Goal: Find specific page/section: Find specific page/section

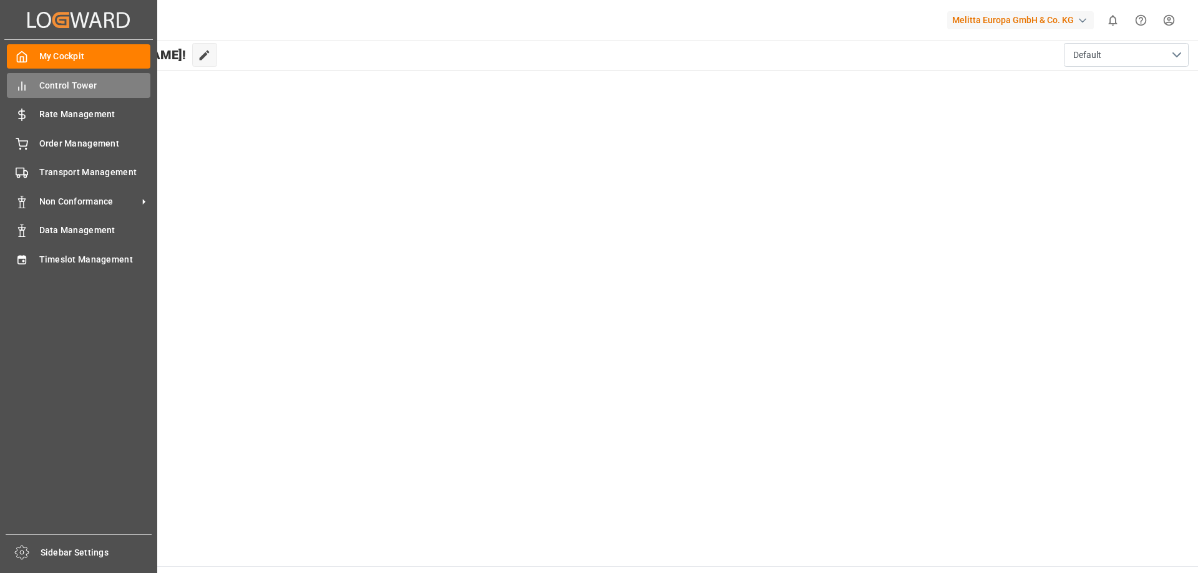
click at [78, 85] on span "Control Tower" at bounding box center [95, 85] width 112 height 13
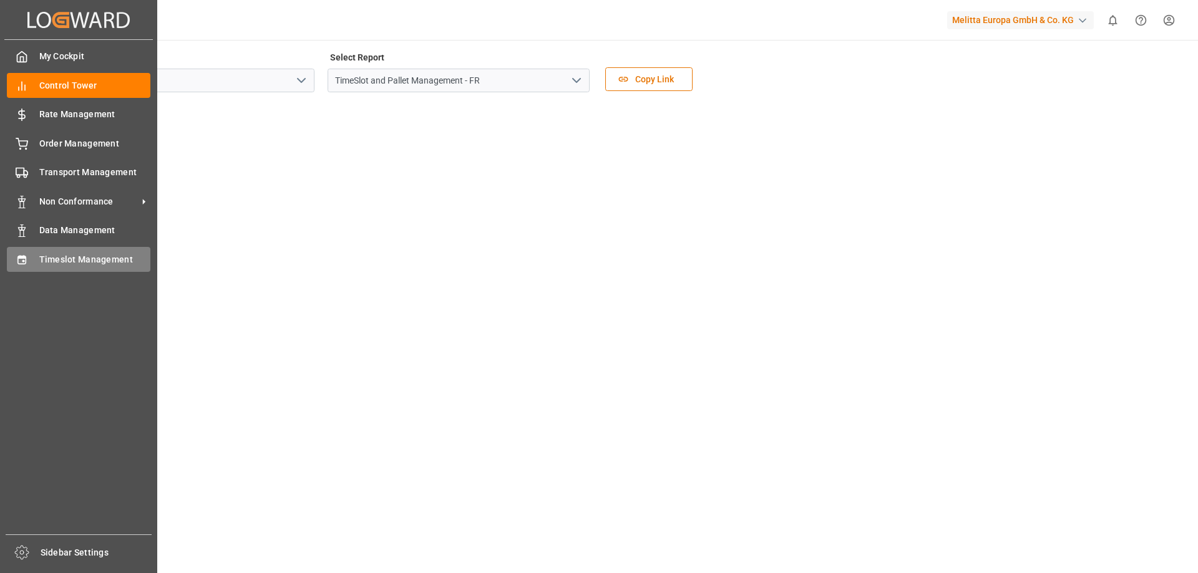
click at [60, 251] on div "Timeslot Management Timeslot Management" at bounding box center [79, 259] width 144 height 24
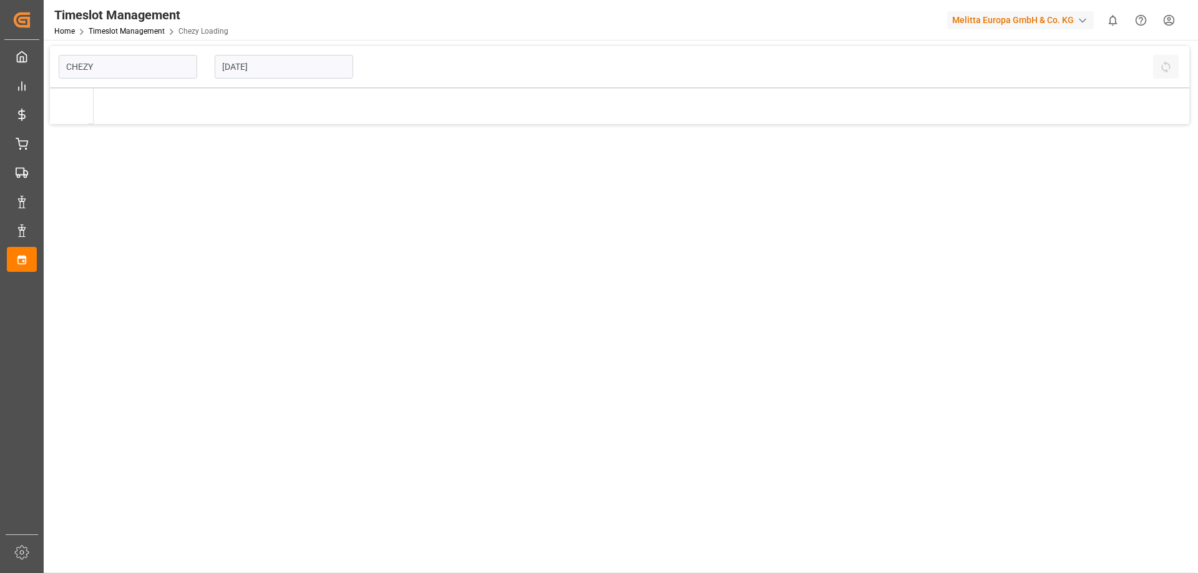
type input "Chezy Loading"
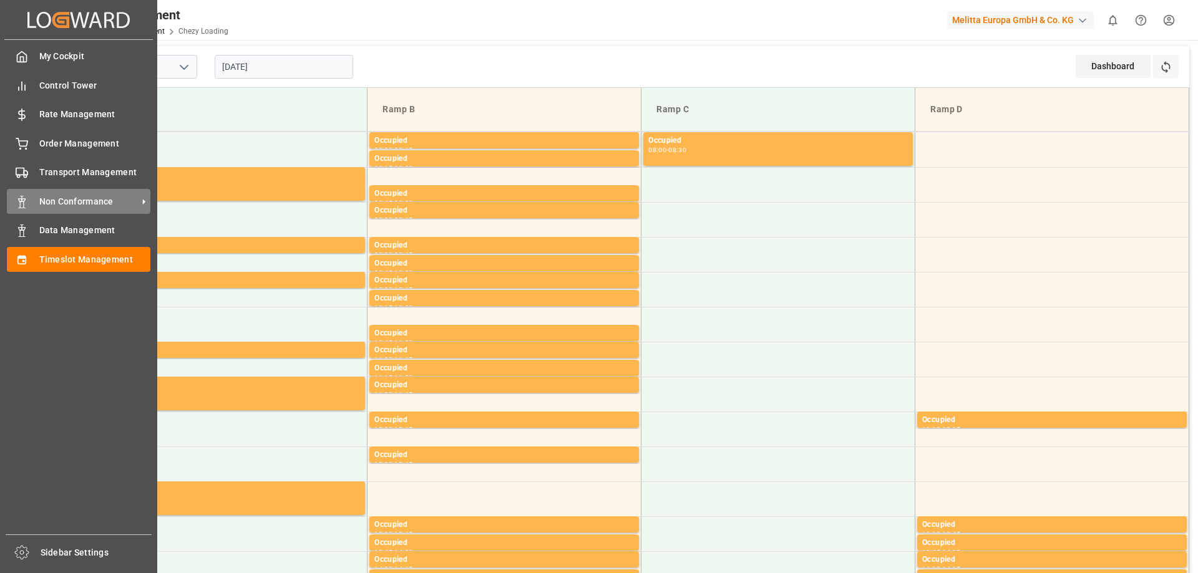
click at [96, 204] on span "Non Conformance" at bounding box center [88, 201] width 99 height 13
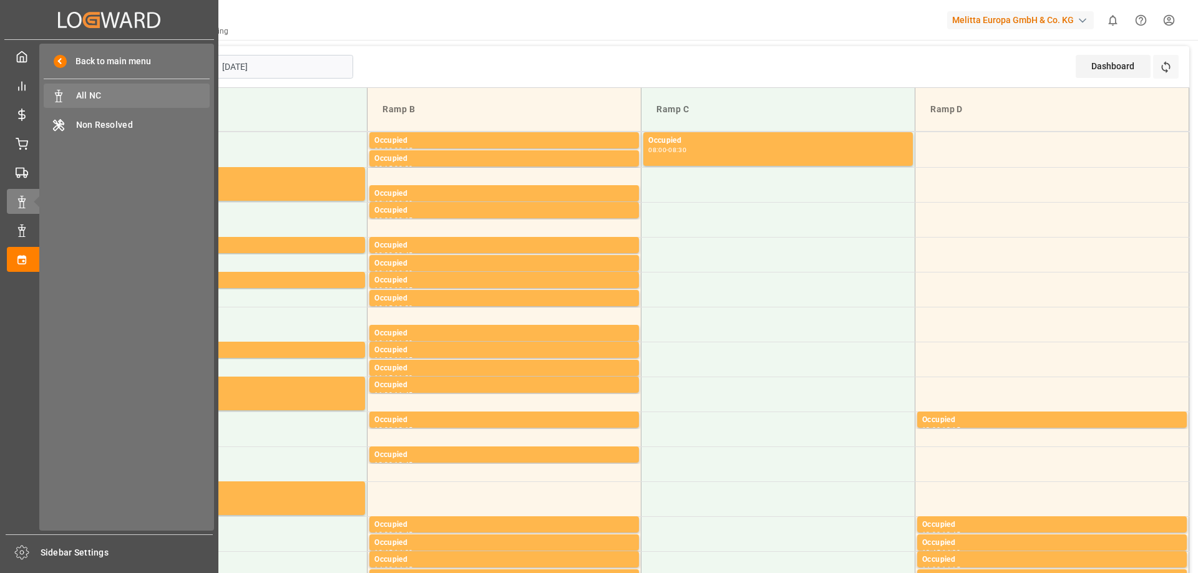
click at [151, 95] on span "All NC" at bounding box center [143, 95] width 134 height 13
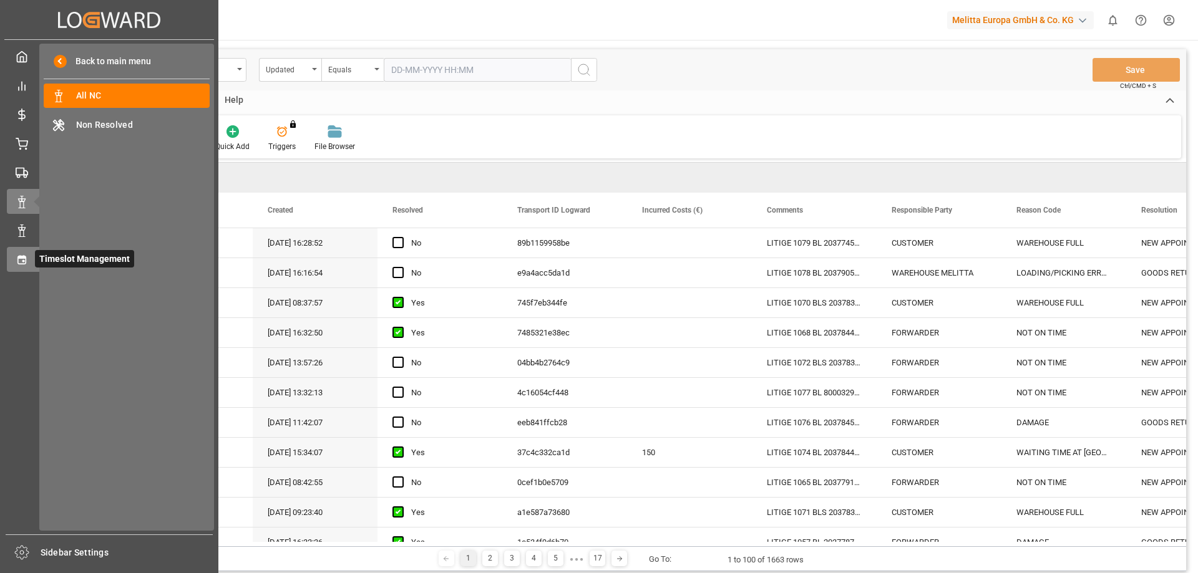
click at [27, 260] on icon at bounding box center [22, 260] width 12 height 12
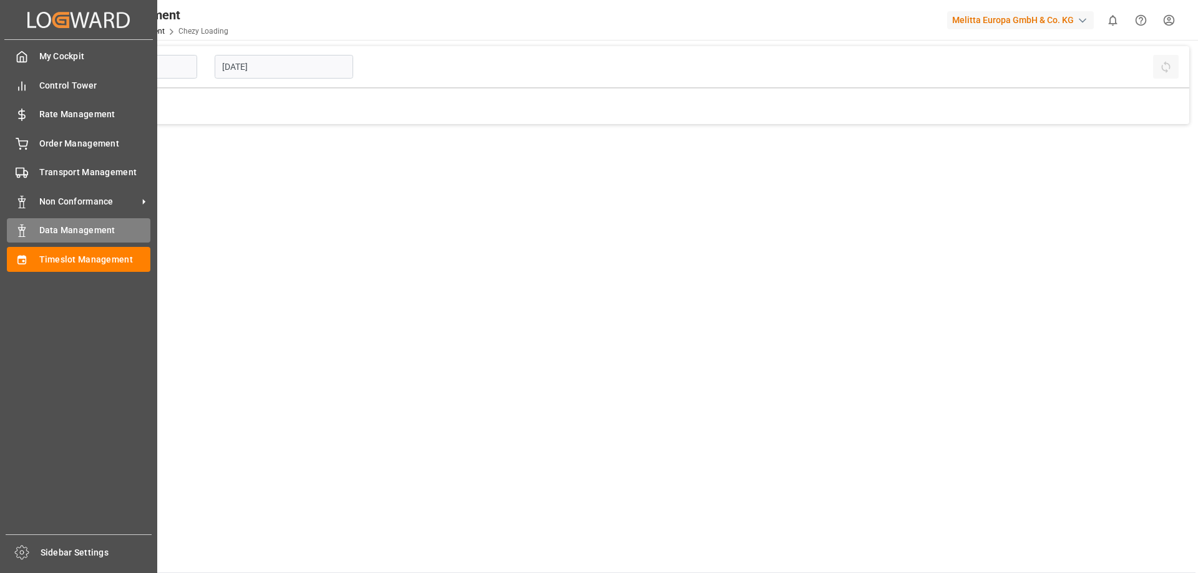
type input "Chezy Loading"
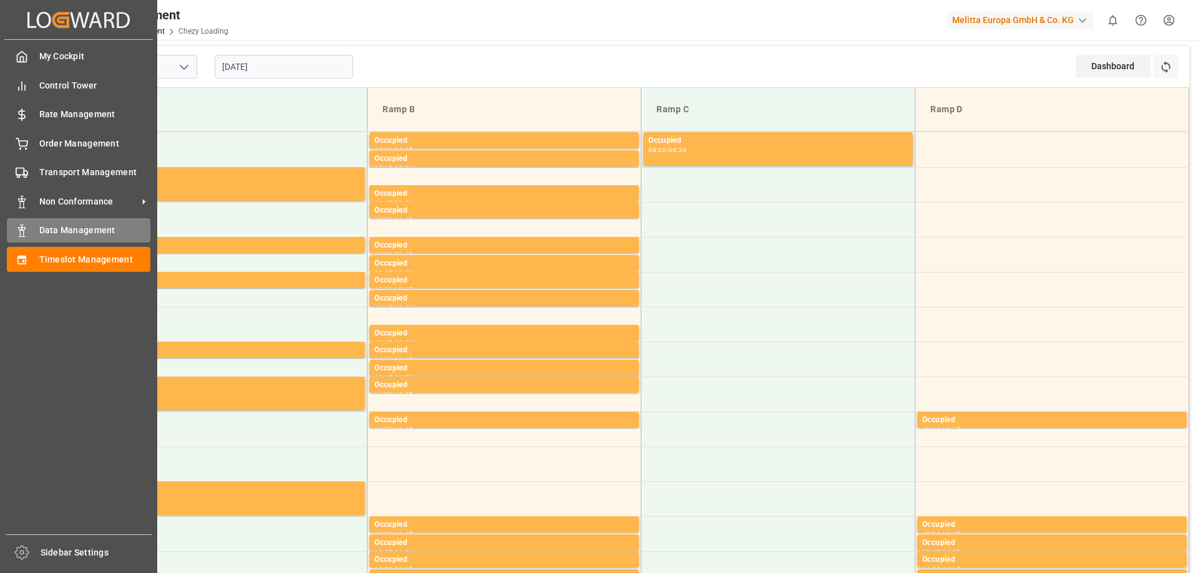
click at [45, 230] on span "Data Management" at bounding box center [95, 230] width 112 height 13
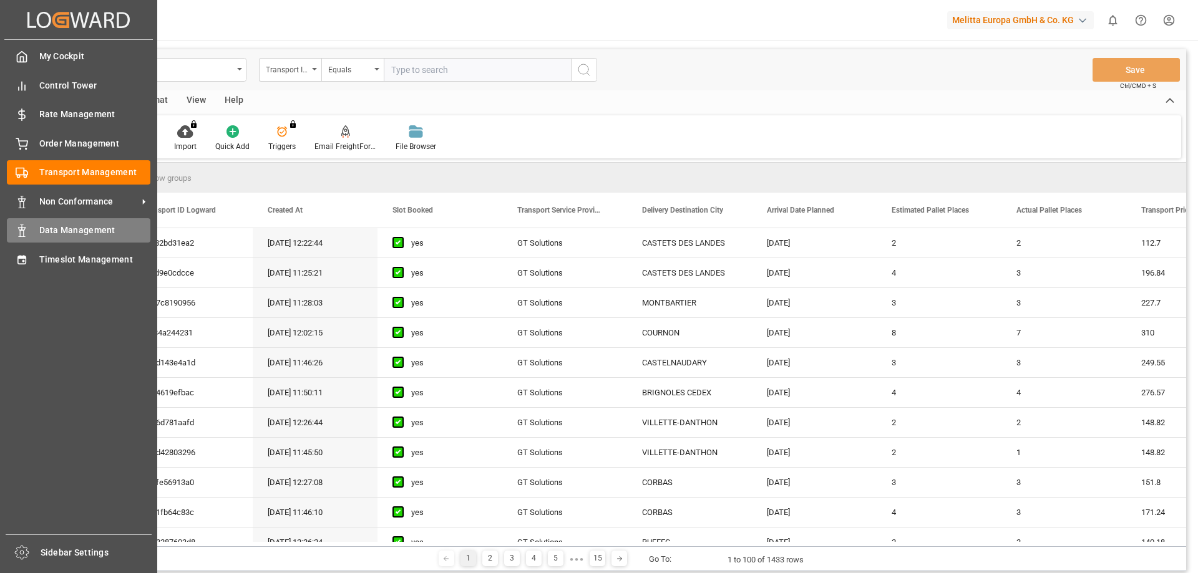
click at [47, 233] on span "Data Management" at bounding box center [95, 230] width 112 height 13
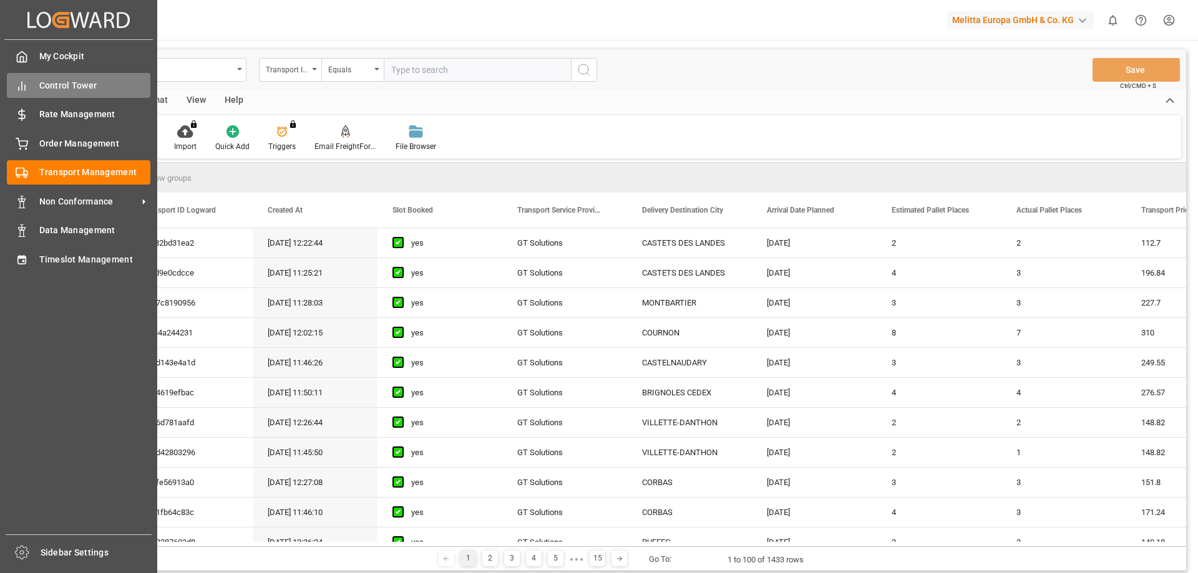
click at [54, 82] on span "Control Tower" at bounding box center [95, 85] width 112 height 13
